Goal: Find contact information: Find contact information

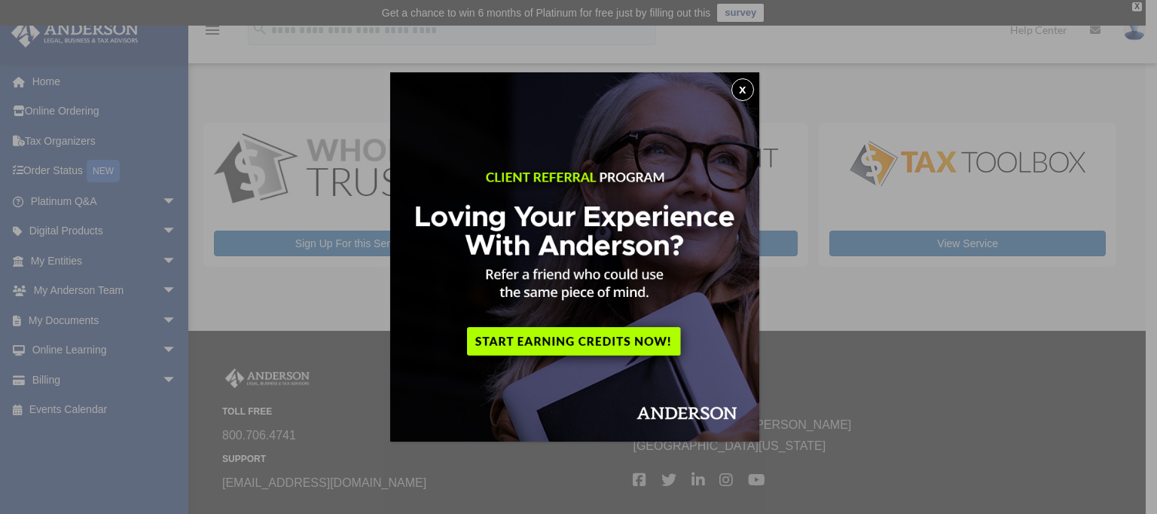
click at [747, 84] on button "x" at bounding box center [742, 89] width 23 height 23
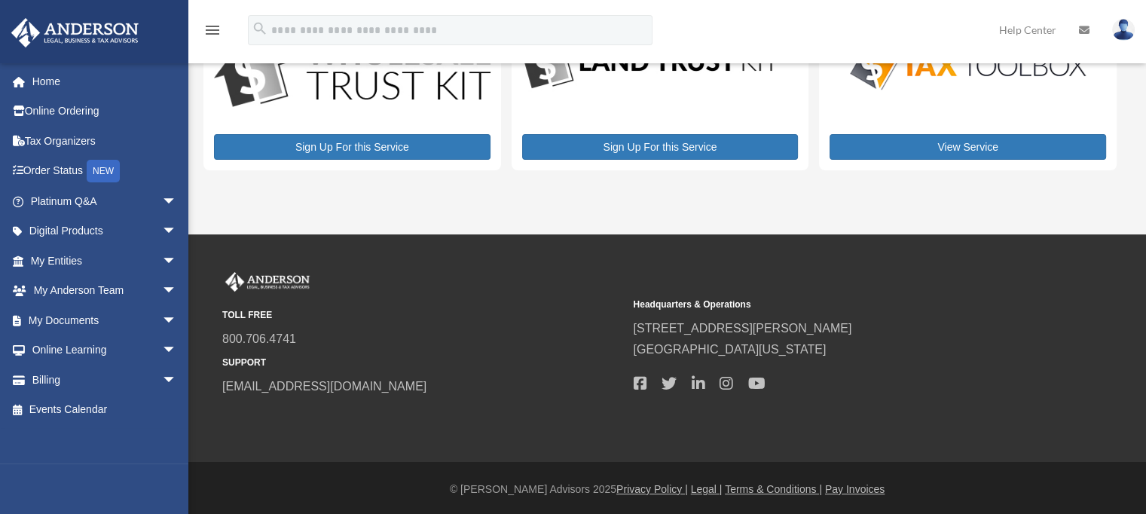
scroll to position [99, 0]
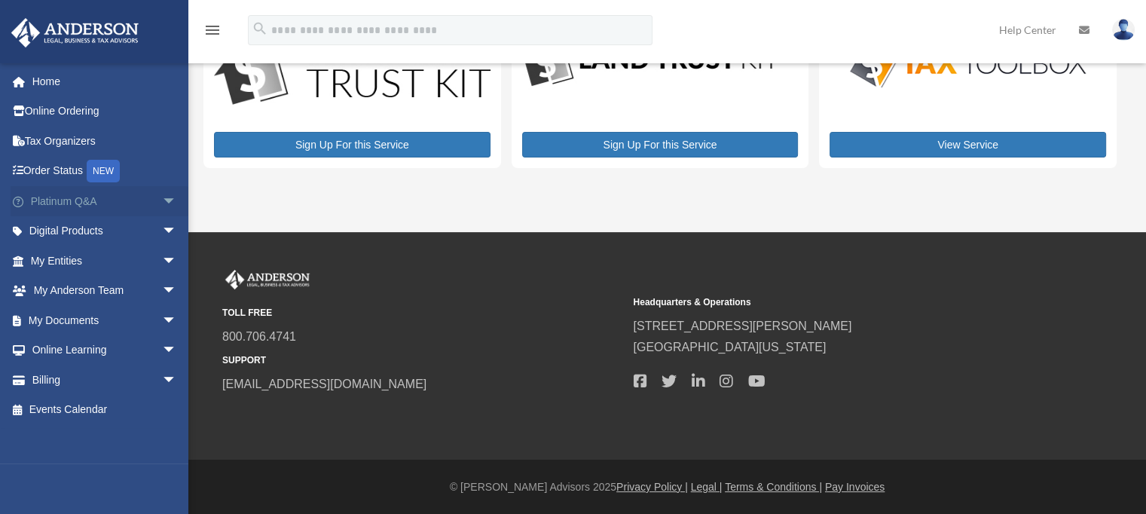
click at [162, 198] on span "arrow_drop_down" at bounding box center [177, 201] width 30 height 31
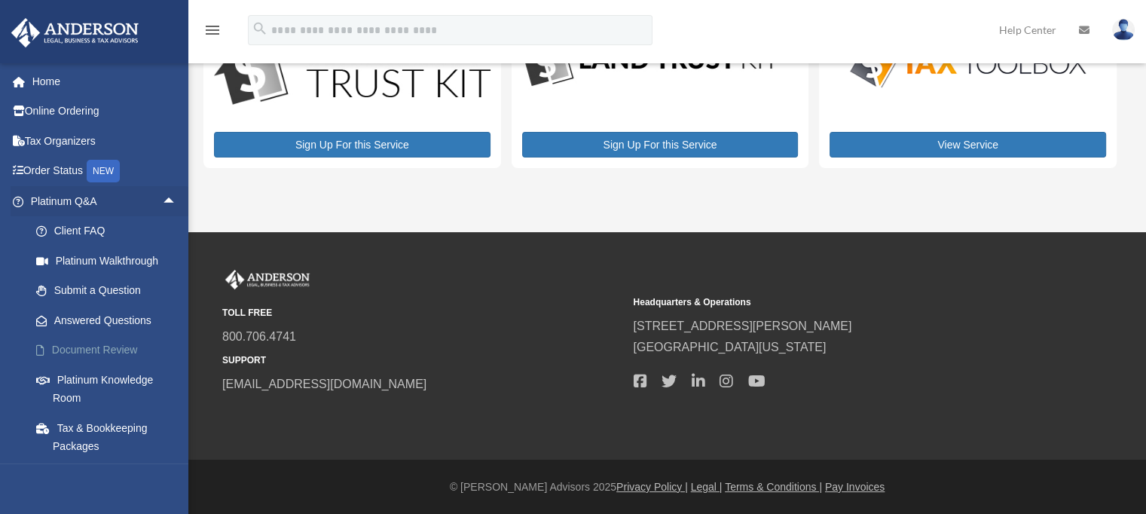
click at [91, 349] on link "Document Review" at bounding box center [110, 350] width 179 height 30
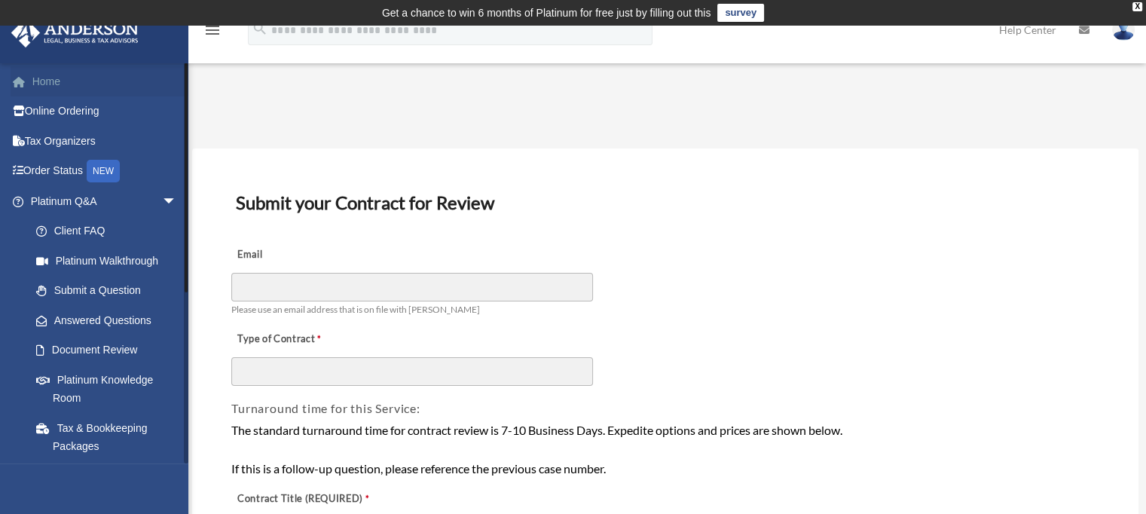
click at [78, 82] on link "Home" at bounding box center [105, 81] width 189 height 30
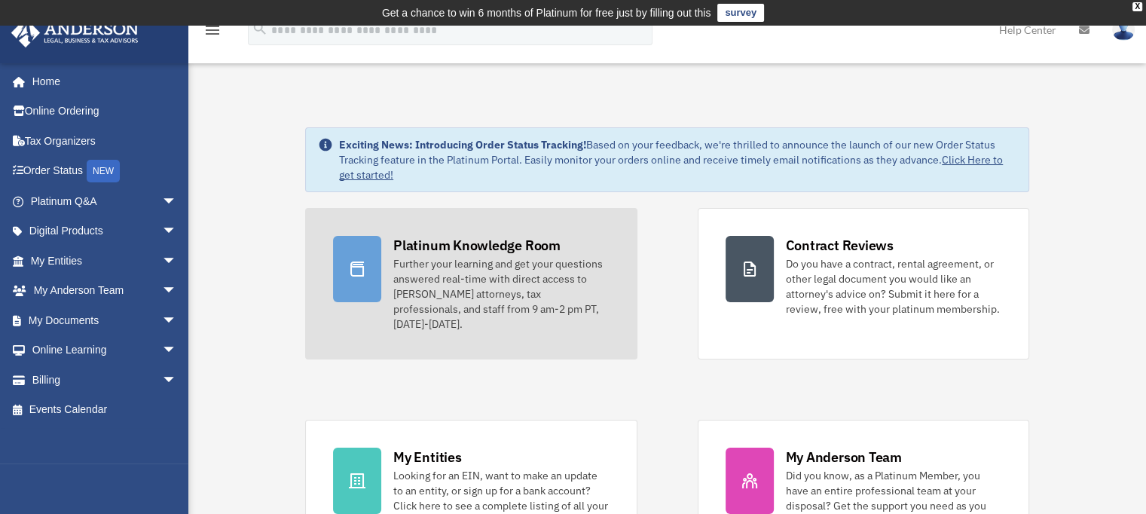
click at [353, 258] on div at bounding box center [357, 269] width 48 height 66
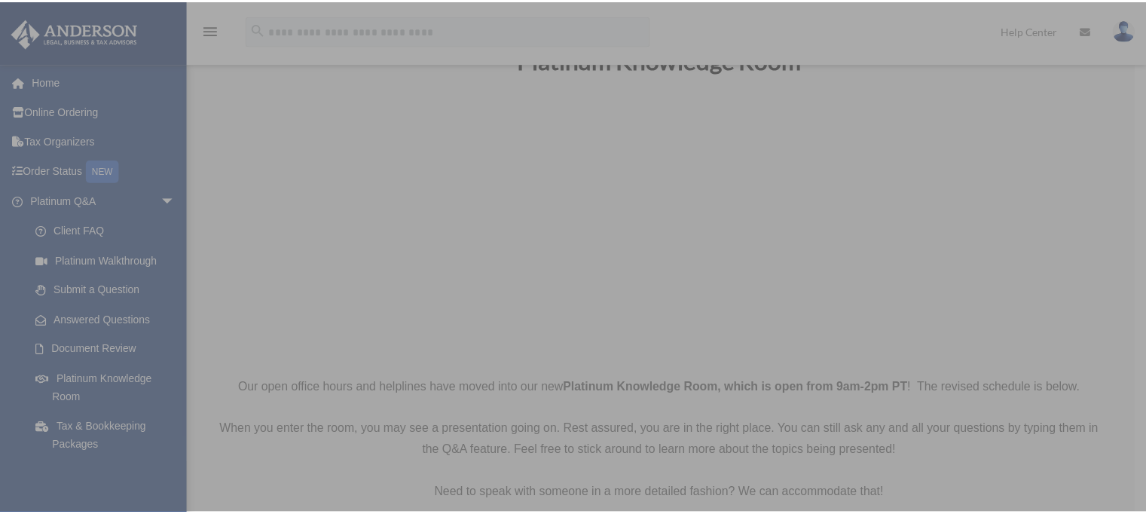
scroll to position [75, 0]
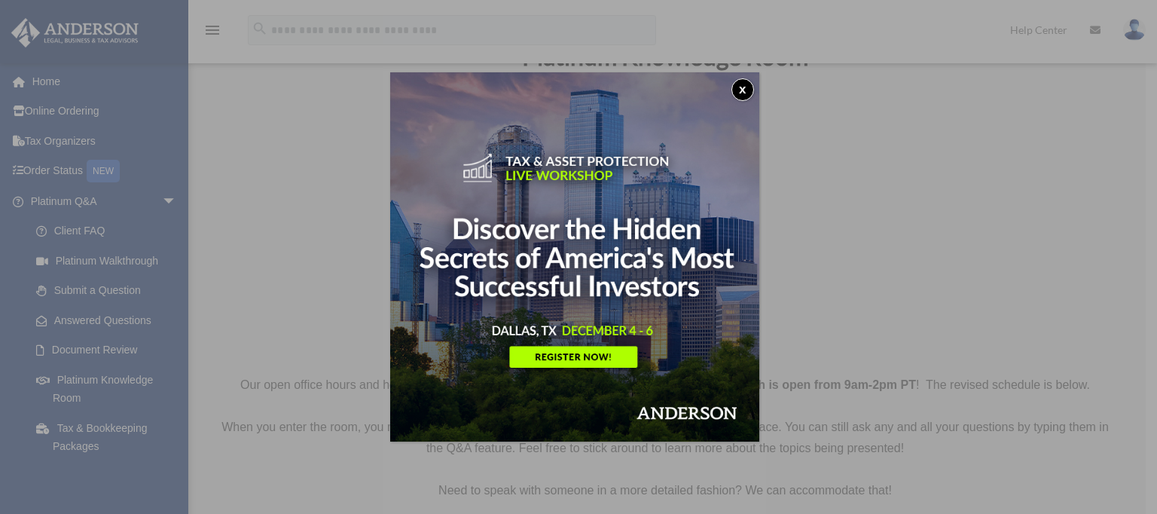
click at [745, 84] on button "x" at bounding box center [742, 89] width 23 height 23
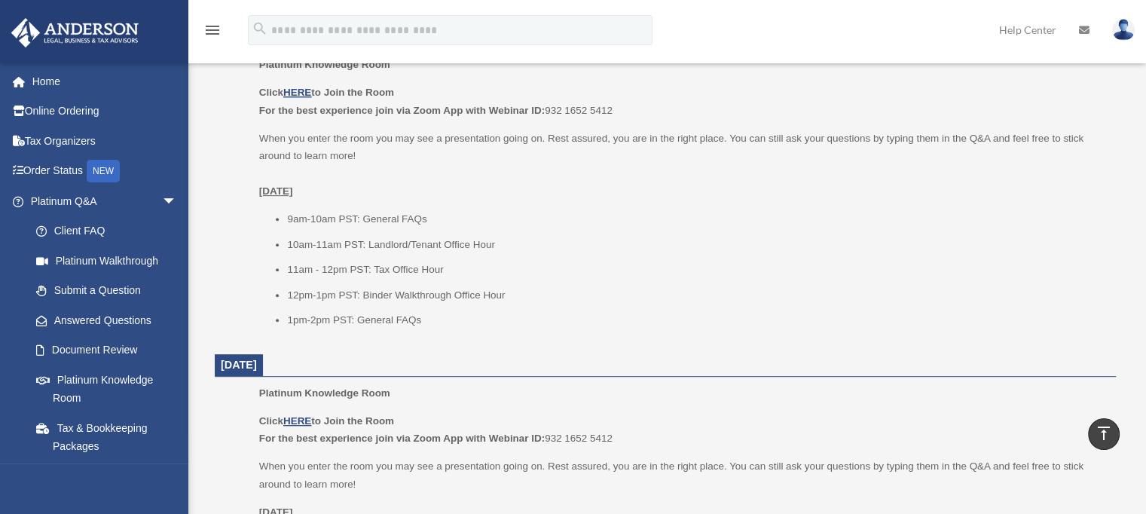
scroll to position [603, 0]
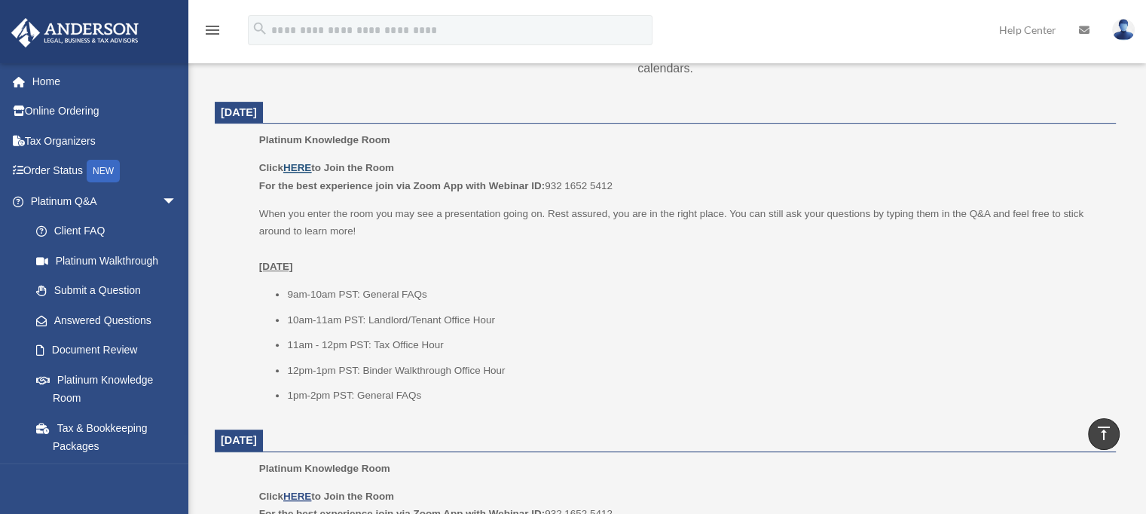
click at [304, 162] on u "HERE" at bounding box center [297, 167] width 28 height 11
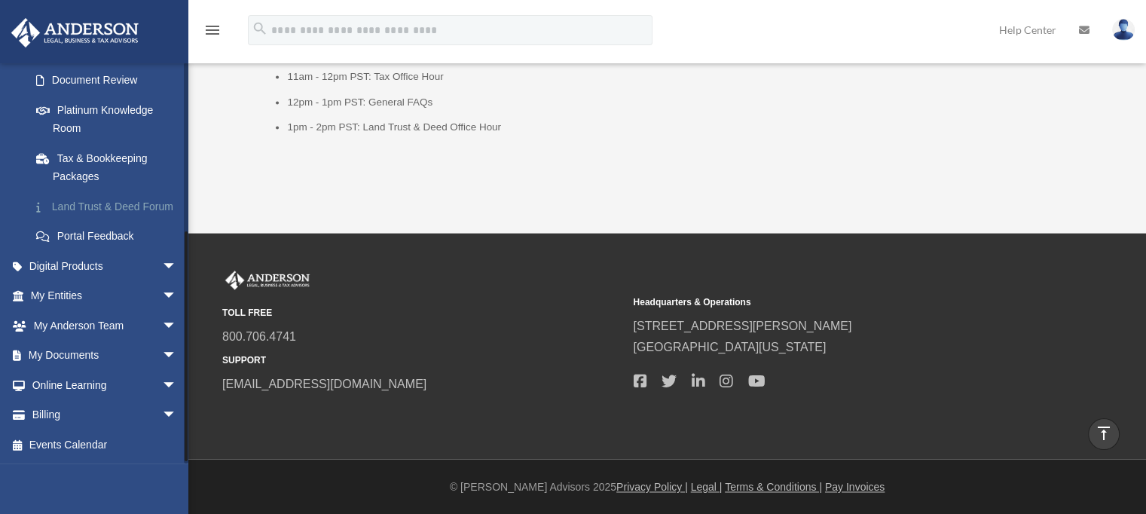
scroll to position [287, 0]
click at [75, 192] on link "Land Trust & Deed Forum" at bounding box center [110, 206] width 179 height 30
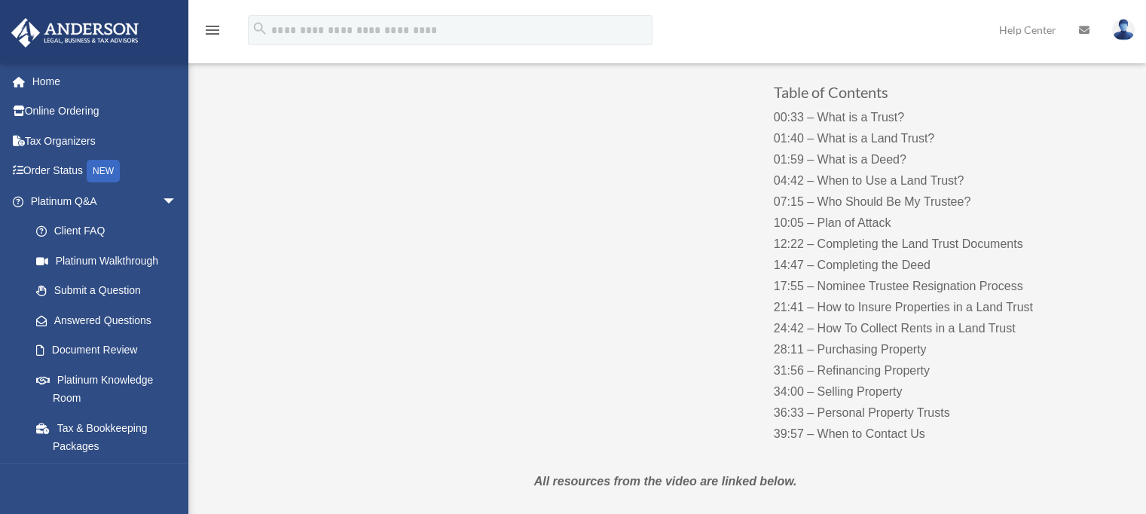
scroll to position [224, 0]
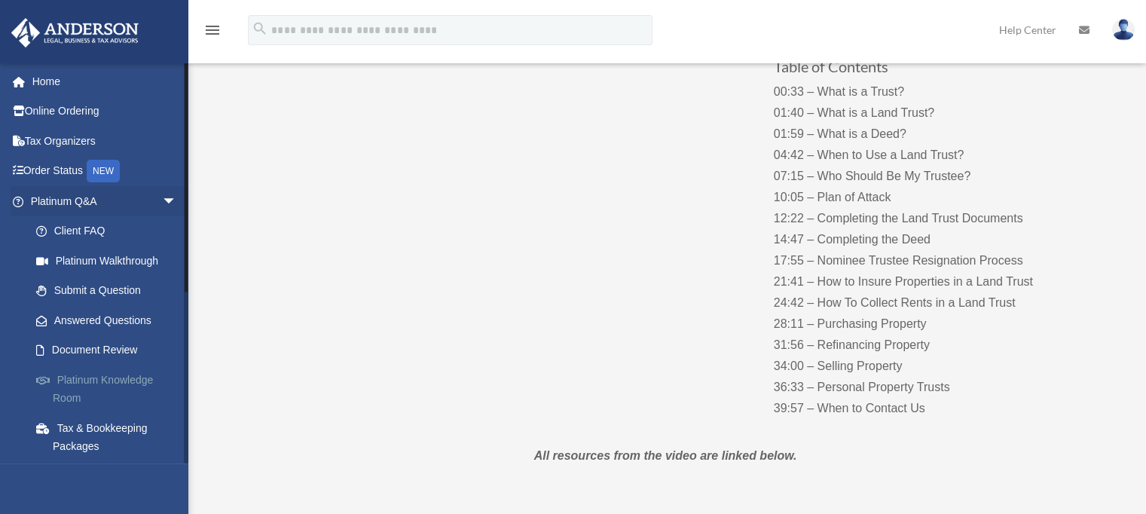
click at [81, 374] on link "Platinum Knowledge Room" at bounding box center [110, 389] width 179 height 48
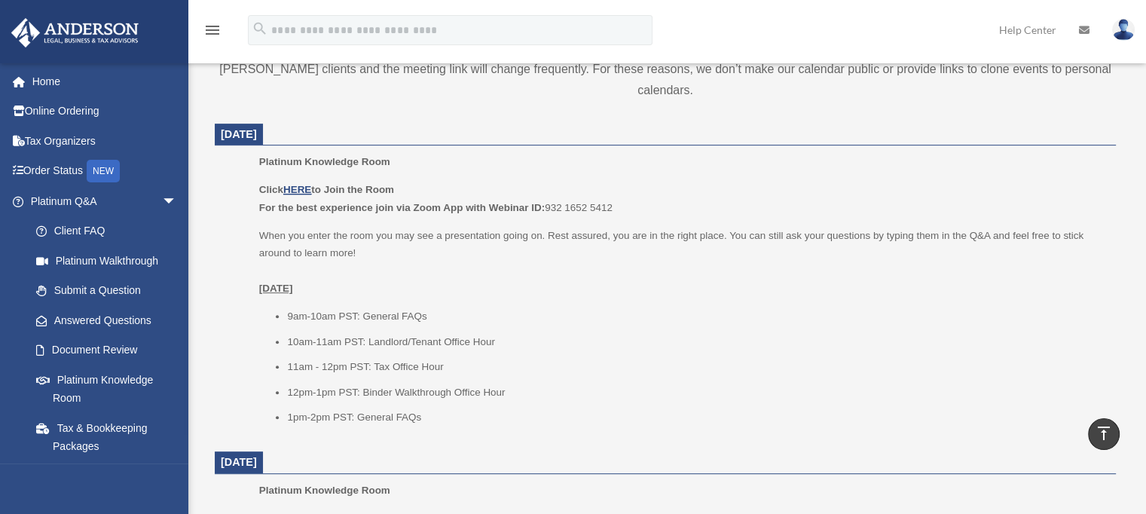
scroll to position [678, 0]
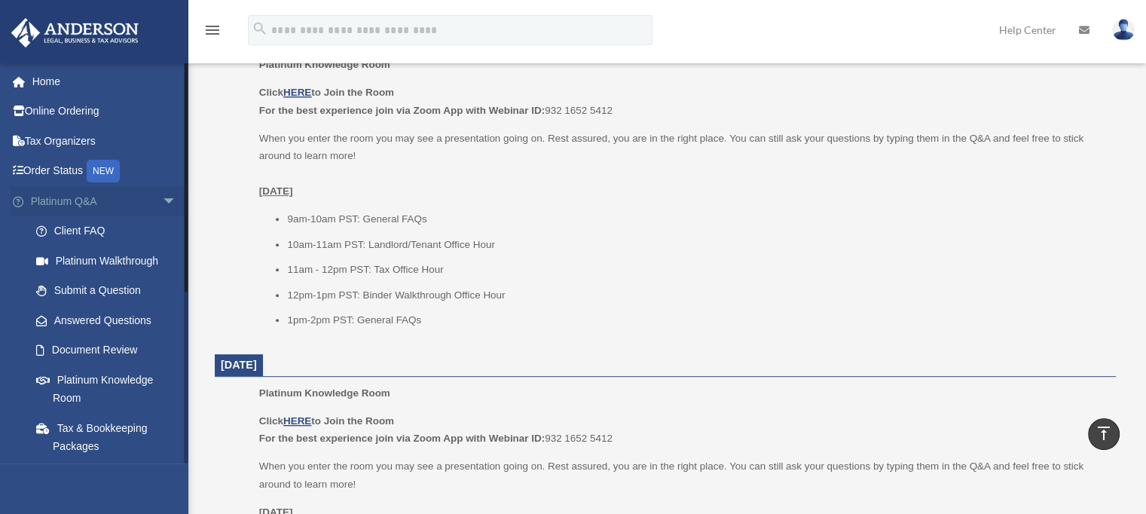
click at [162, 197] on span "arrow_drop_down" at bounding box center [177, 201] width 30 height 31
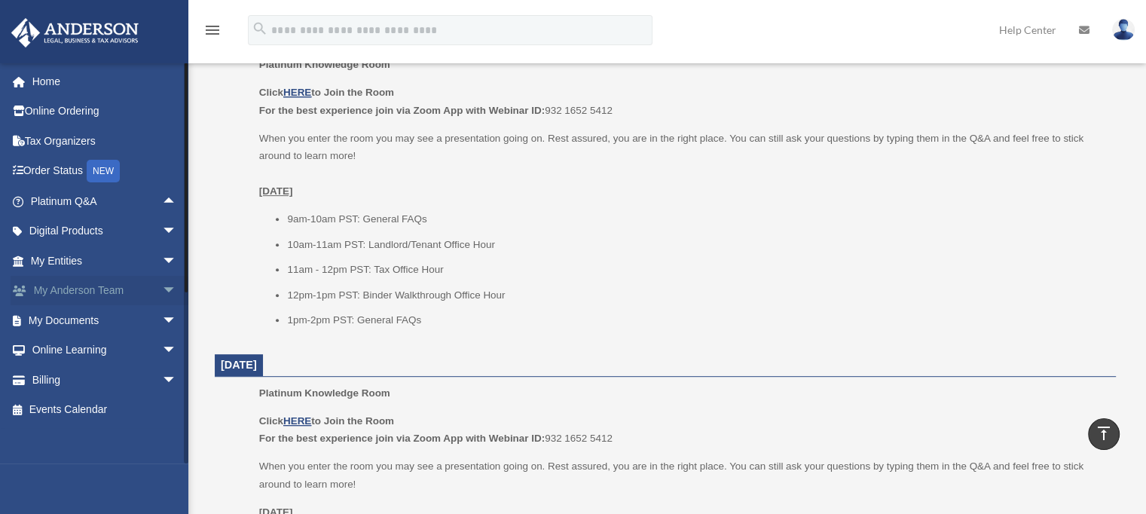
click at [69, 292] on link "My Anderson Team arrow_drop_down" at bounding box center [105, 291] width 189 height 30
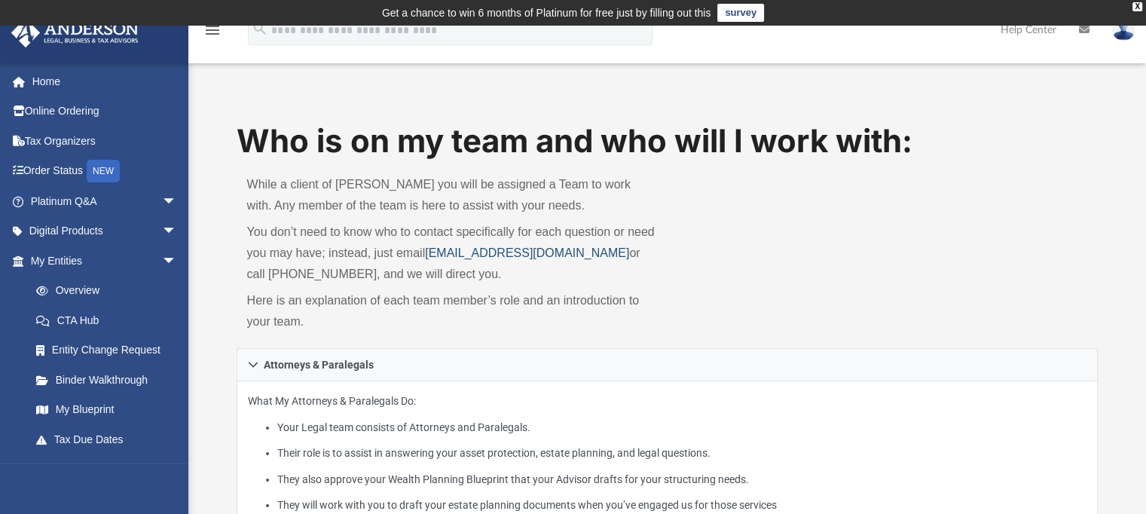
click at [459, 250] on link "[EMAIL_ADDRESS][DOMAIN_NAME]" at bounding box center [527, 252] width 204 height 13
